Goal: Find specific page/section

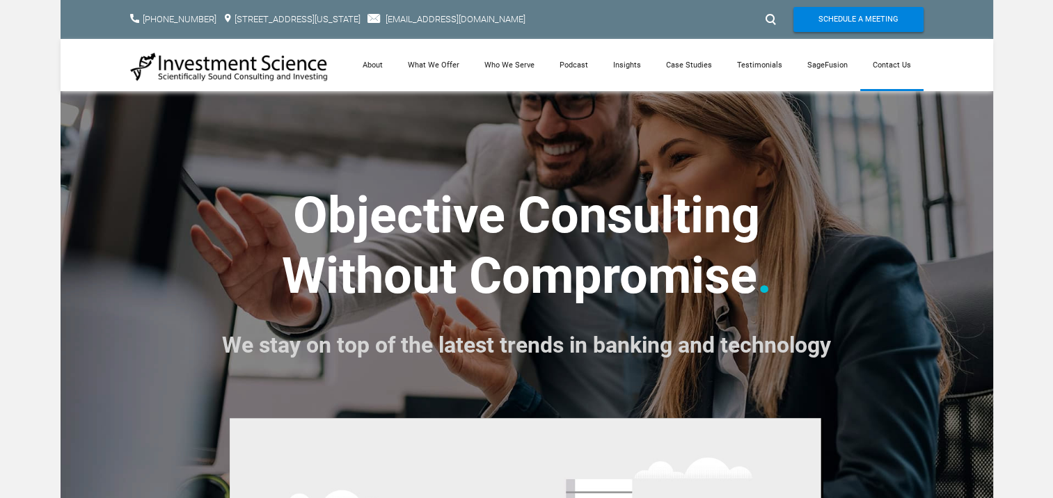
click at [885, 65] on link "Contact Us" at bounding box center [891, 65] width 63 height 52
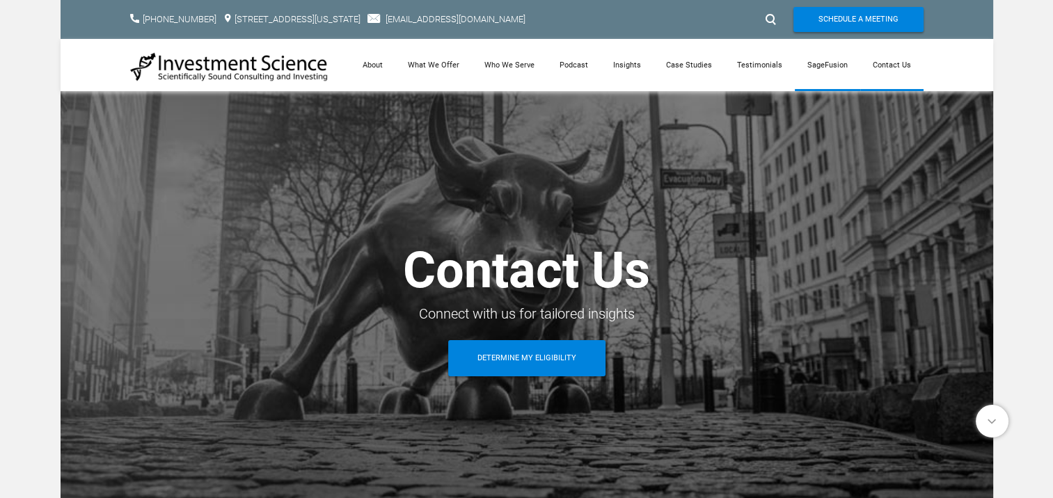
click at [830, 62] on link "SageFusion" at bounding box center [827, 65] width 65 height 52
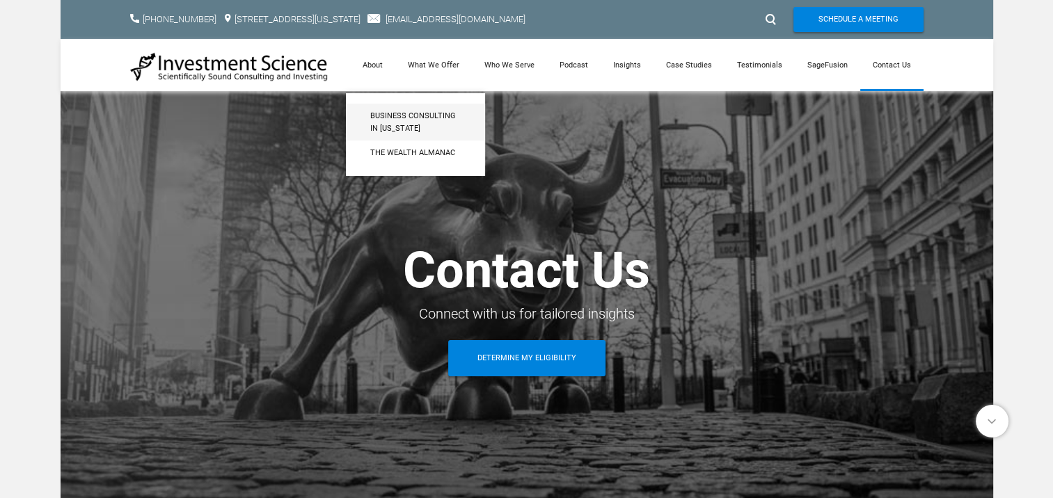
click at [388, 116] on span "Business Consulting in [US_STATE]" at bounding box center [415, 122] width 90 height 24
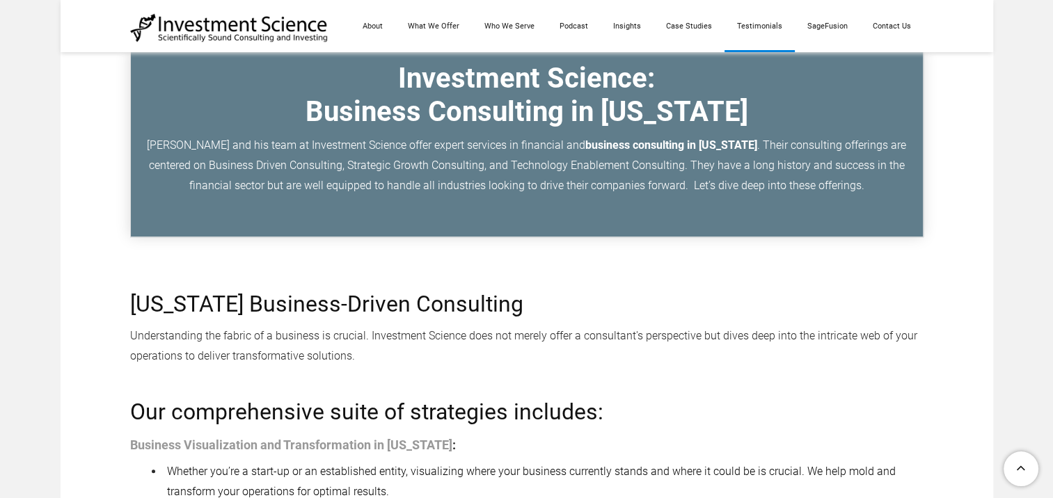
scroll to position [555, 0]
click at [898, 21] on link "Contact Us" at bounding box center [891, 26] width 63 height 52
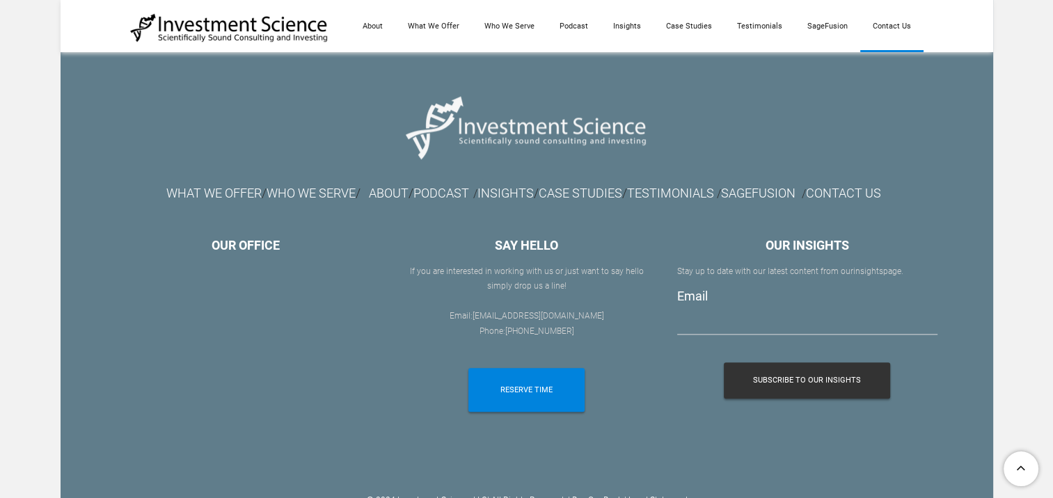
scroll to position [1529, 0]
click at [380, 189] on link "ABOUT" at bounding box center [389, 194] width 40 height 15
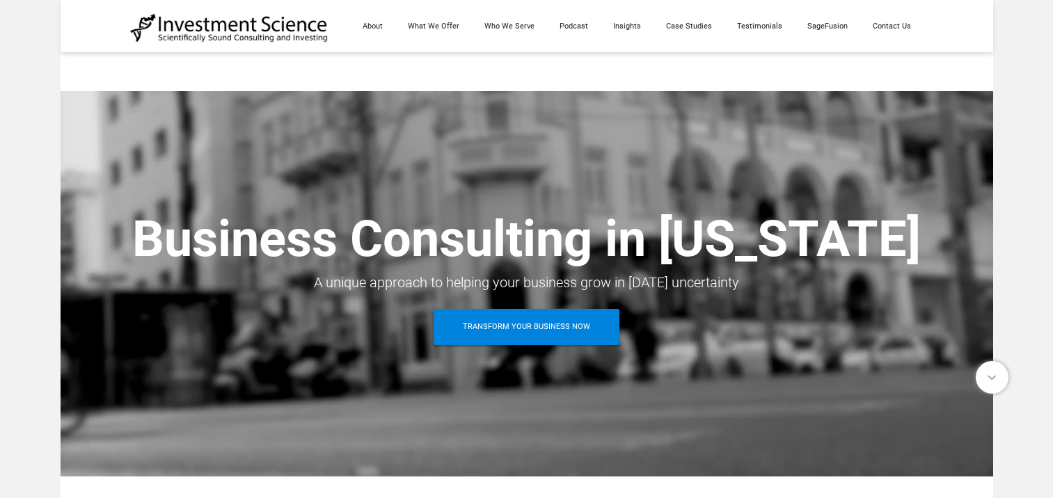
scroll to position [555, 0]
